Goal: Find specific page/section: Find specific page/section

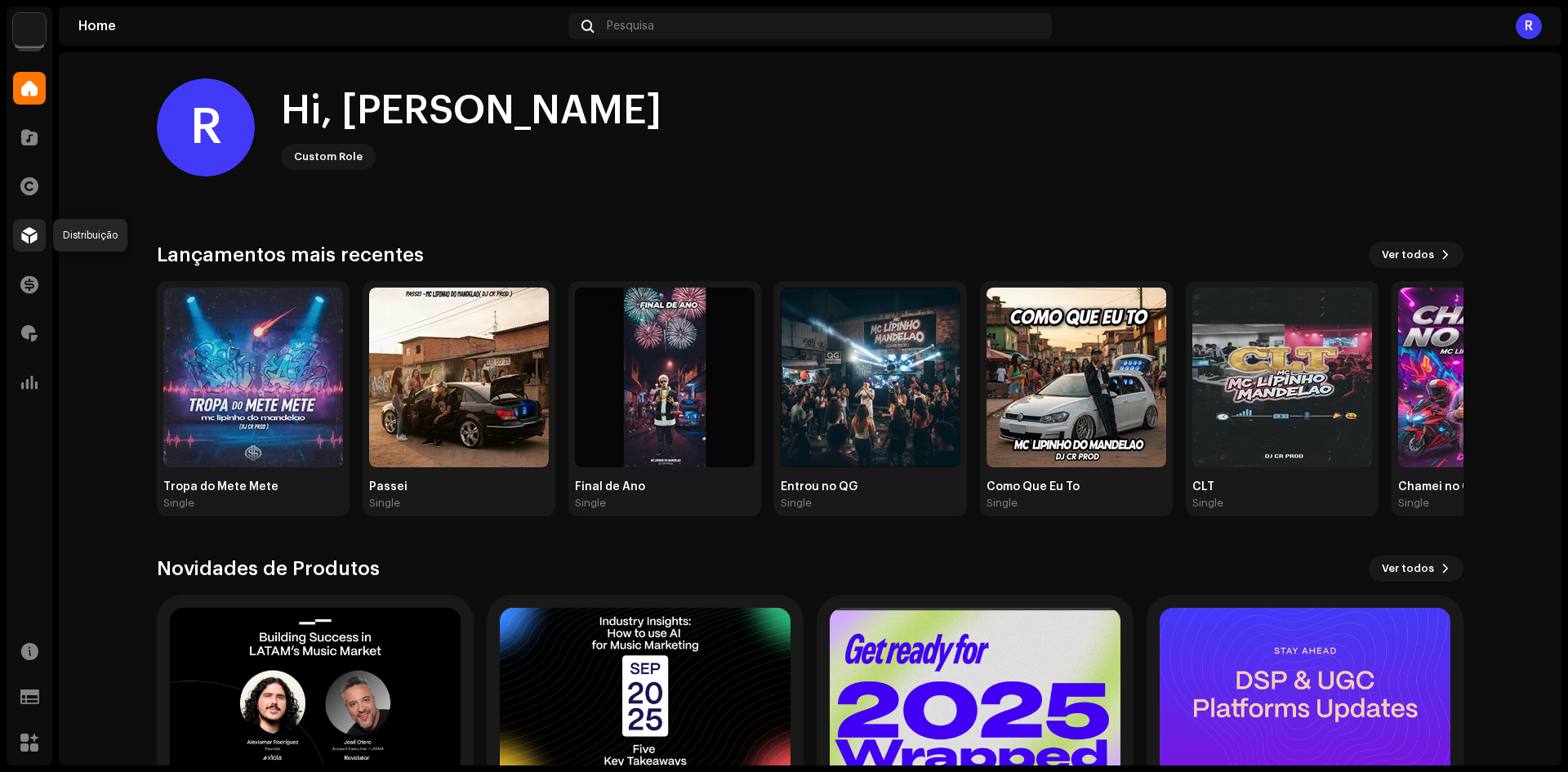
click at [27, 244] on div at bounding box center [30, 235] width 33 height 33
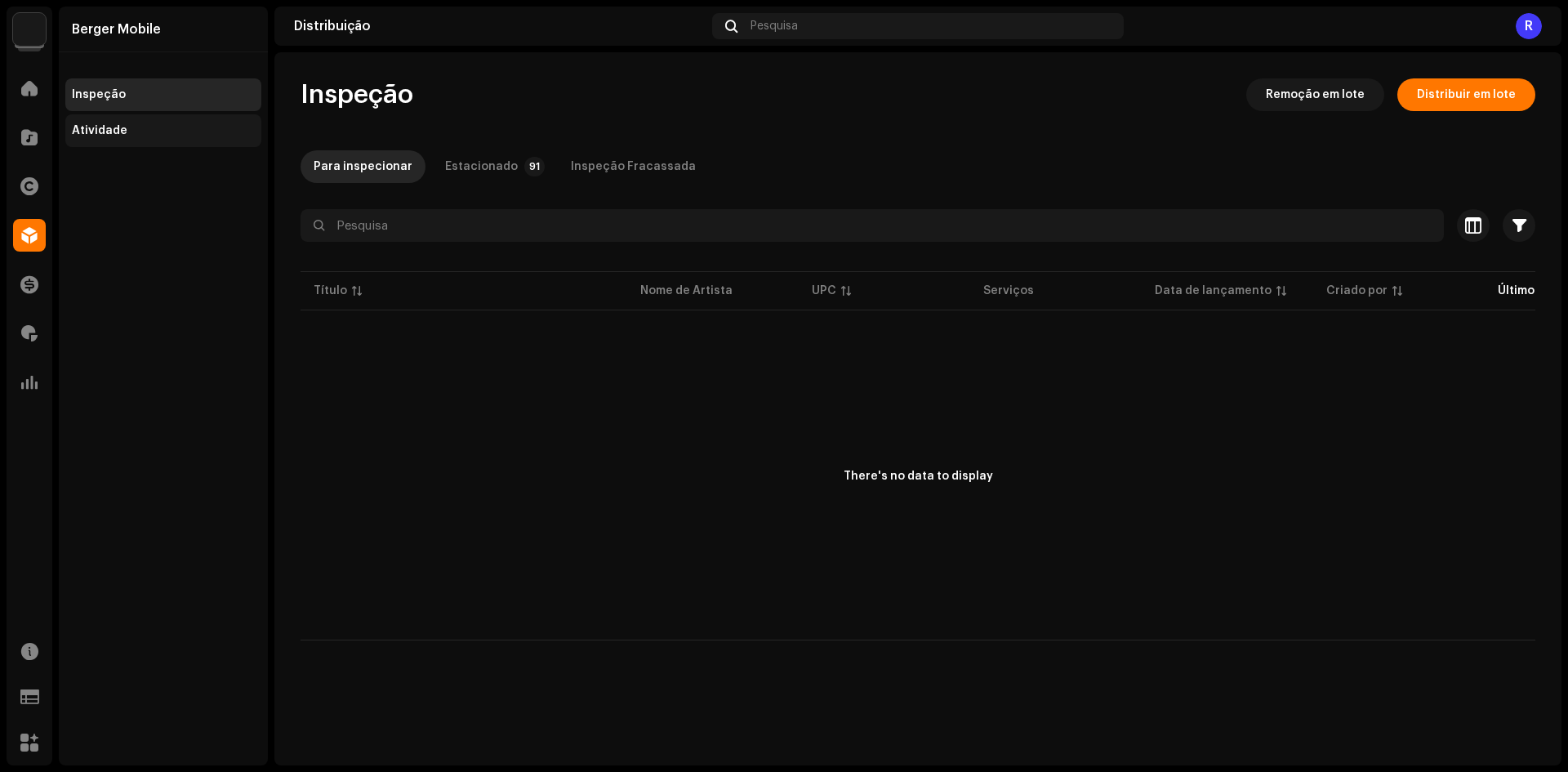
click at [129, 124] on div "Atividade" at bounding box center [163, 130] width 196 height 33
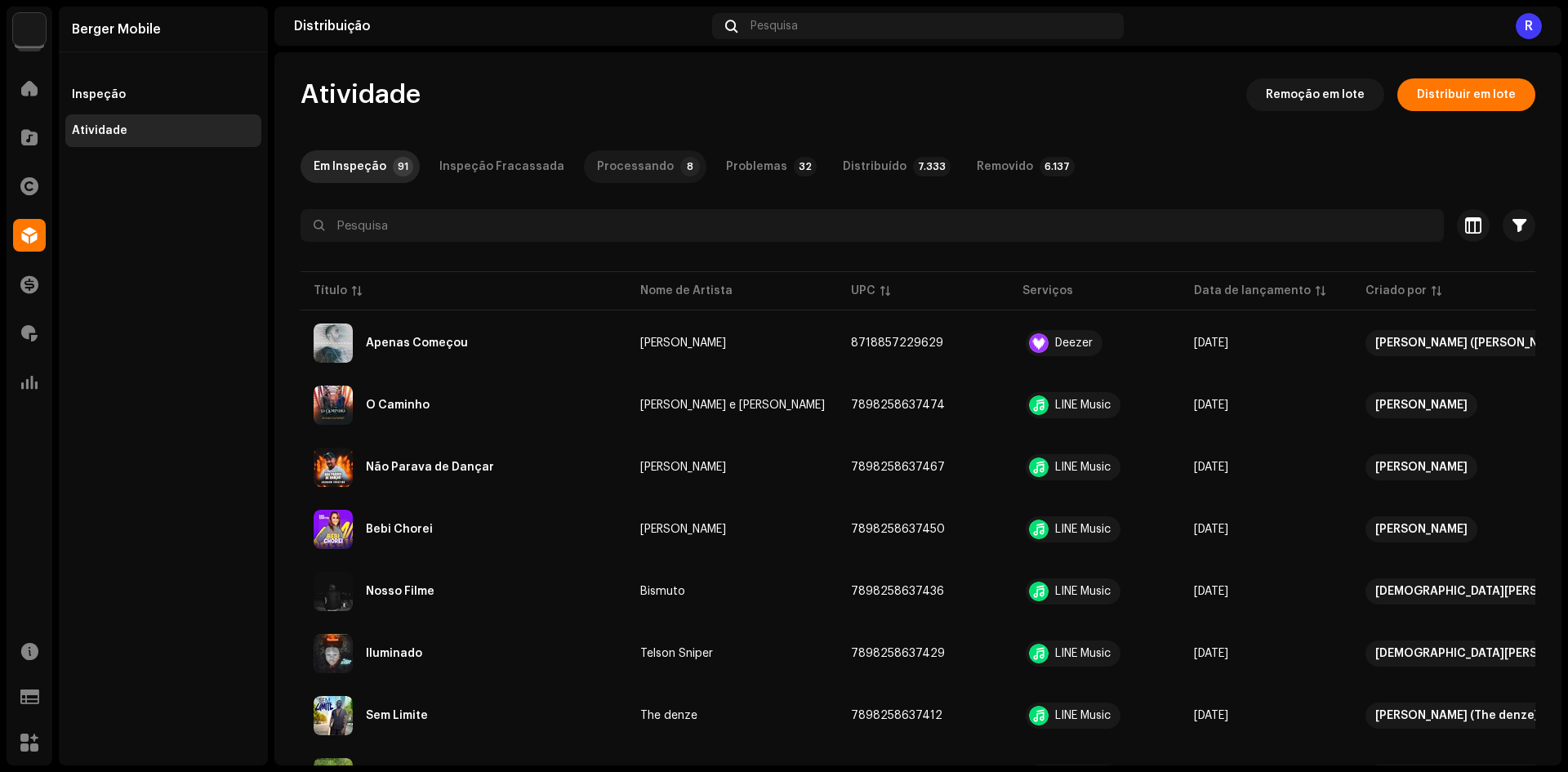
click at [625, 166] on div "Processando" at bounding box center [635, 166] width 76 height 33
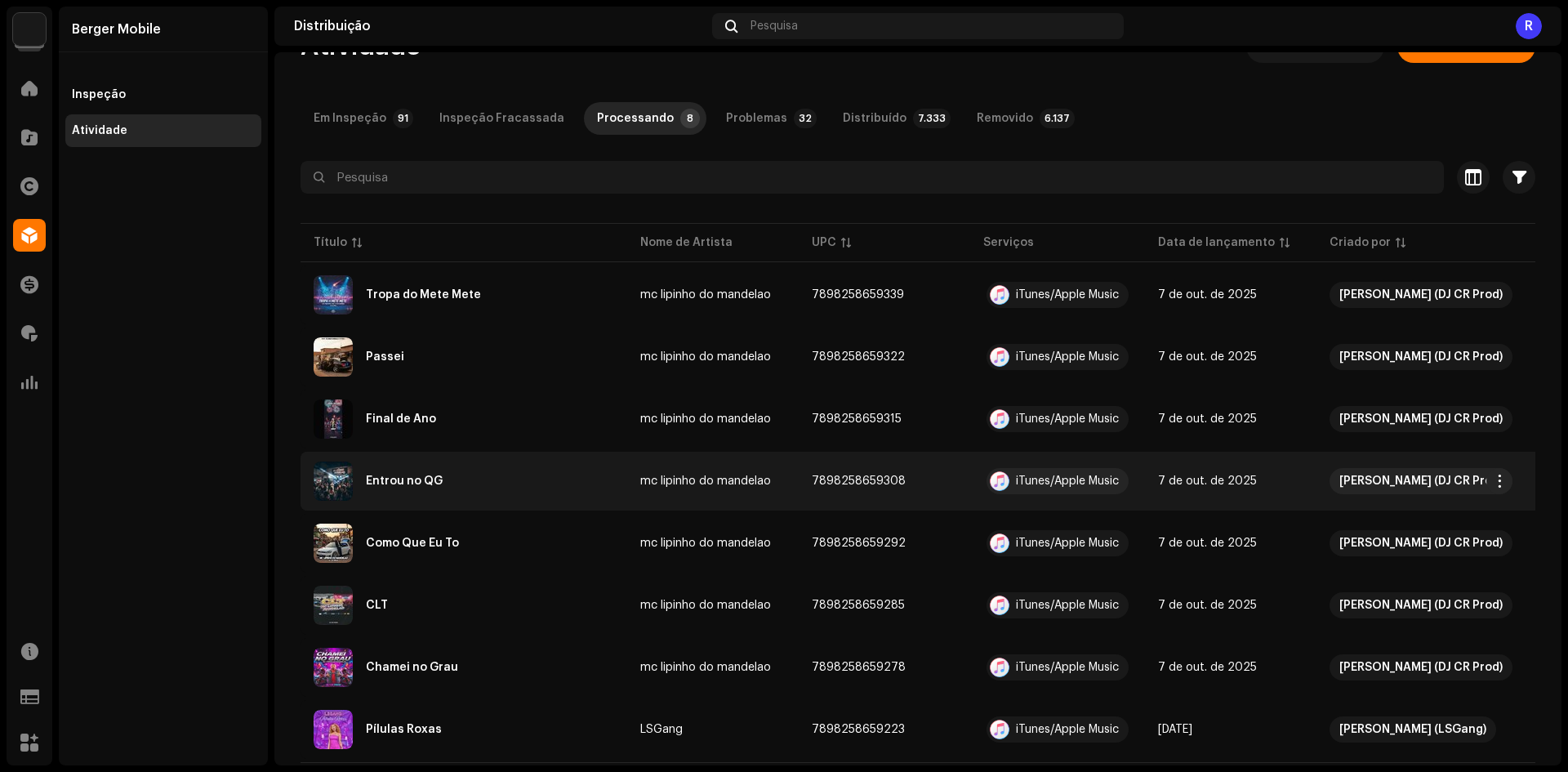
scroll to position [91, 0]
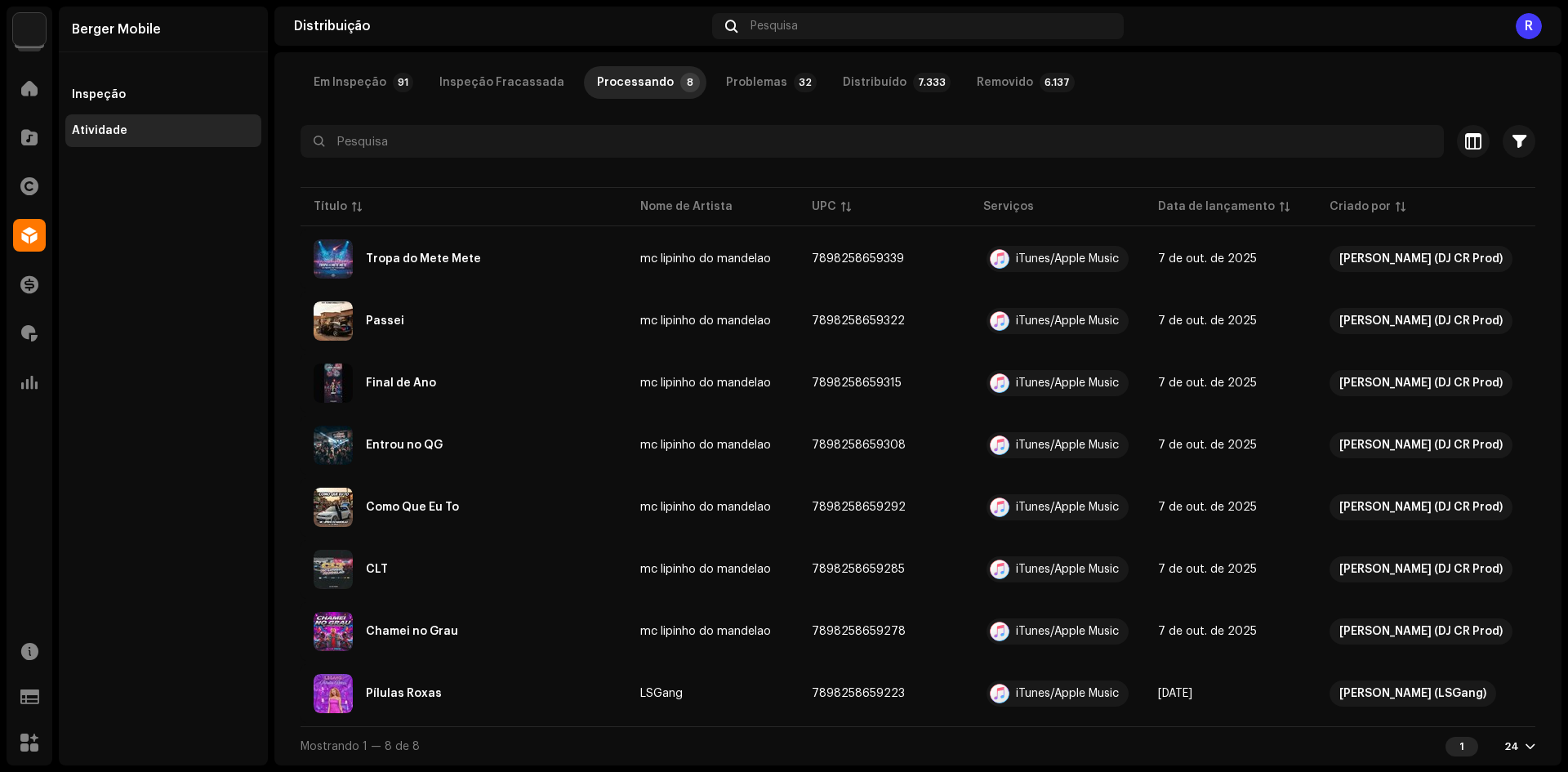
click at [1533, 29] on div "R" at bounding box center [1528, 26] width 26 height 26
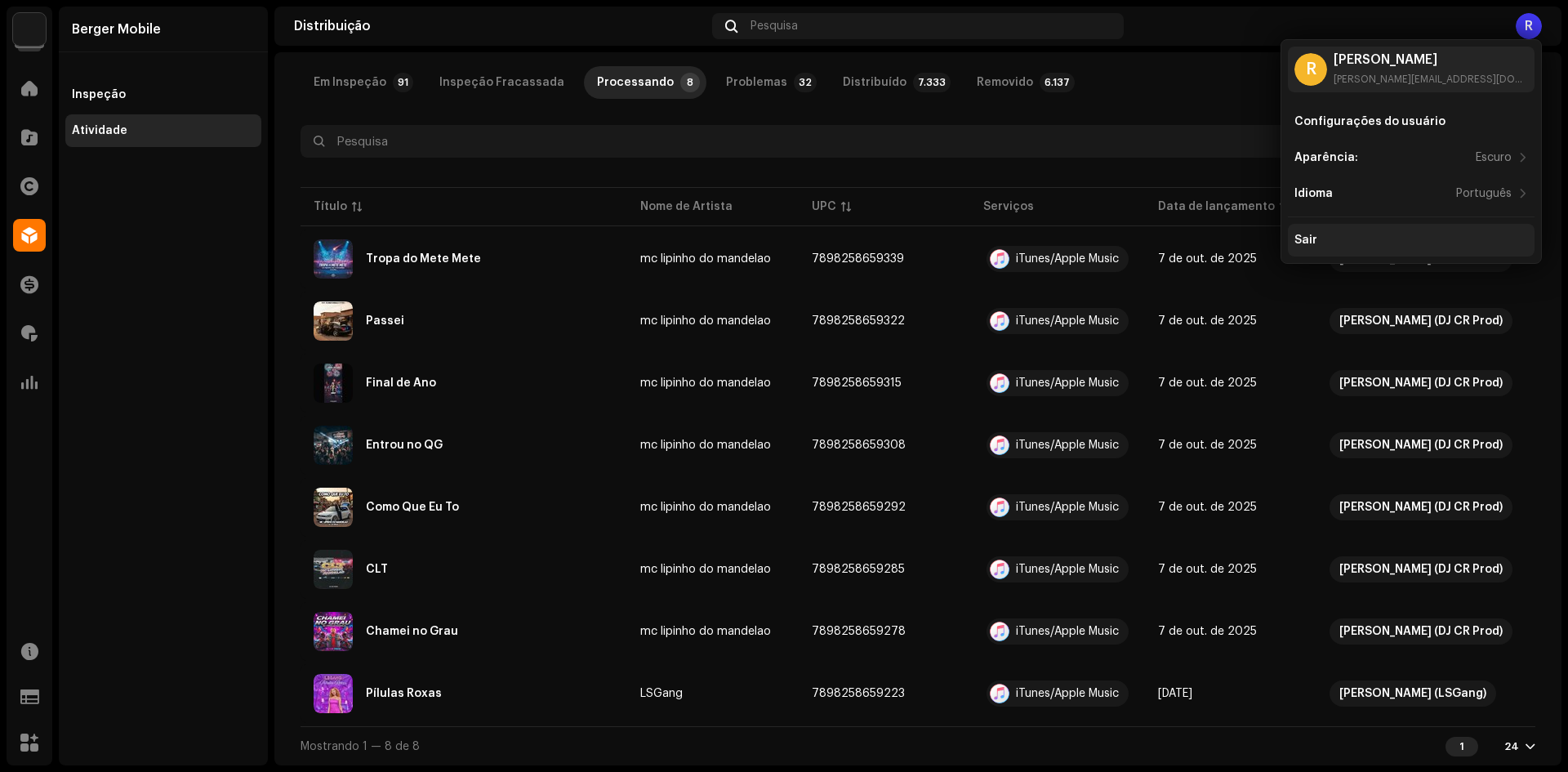
click at [1340, 237] on div "Sair" at bounding box center [1411, 241] width 234 height 14
